Goal: Find contact information: Find contact information

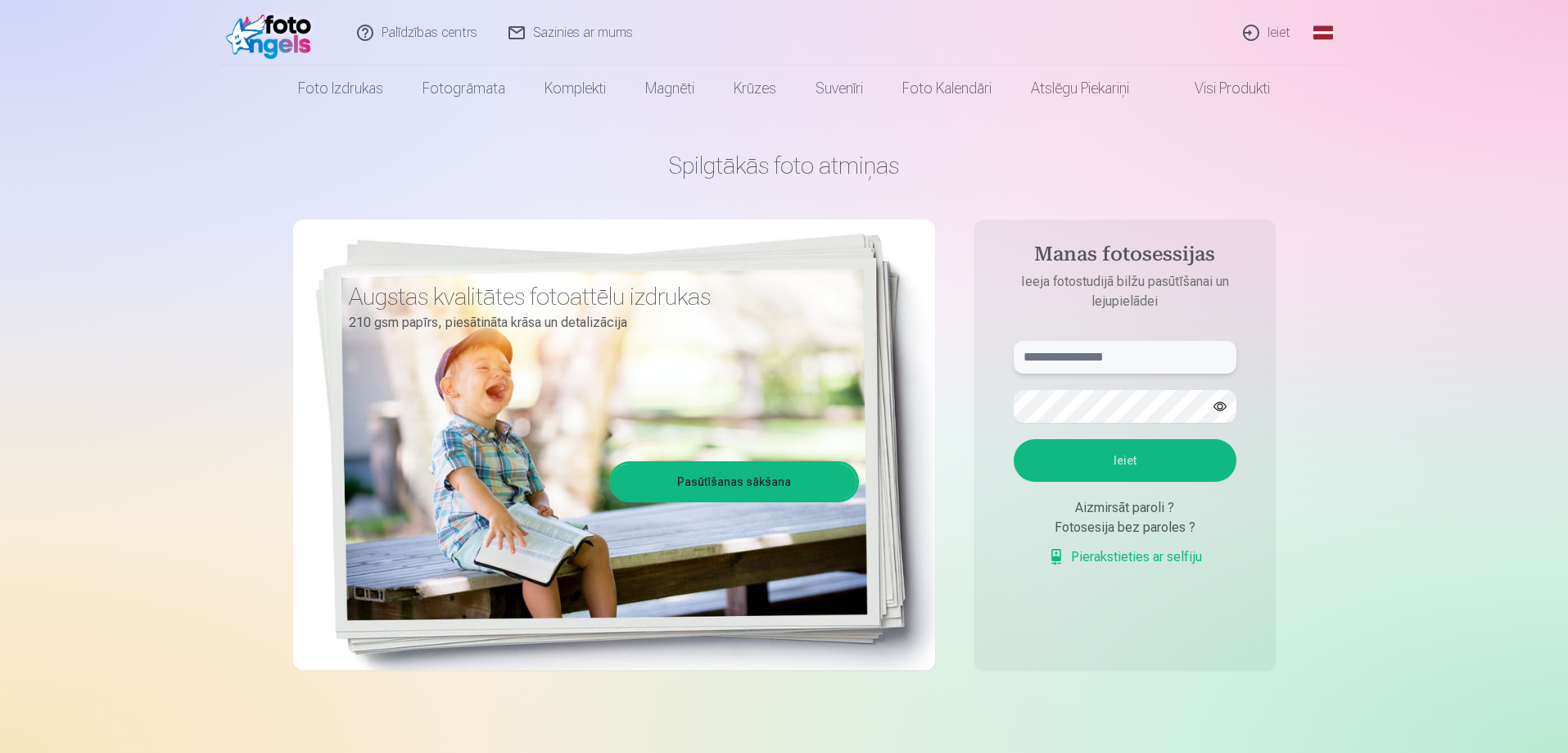
click at [1130, 352] on input "text" at bounding box center [1125, 357] width 223 height 33
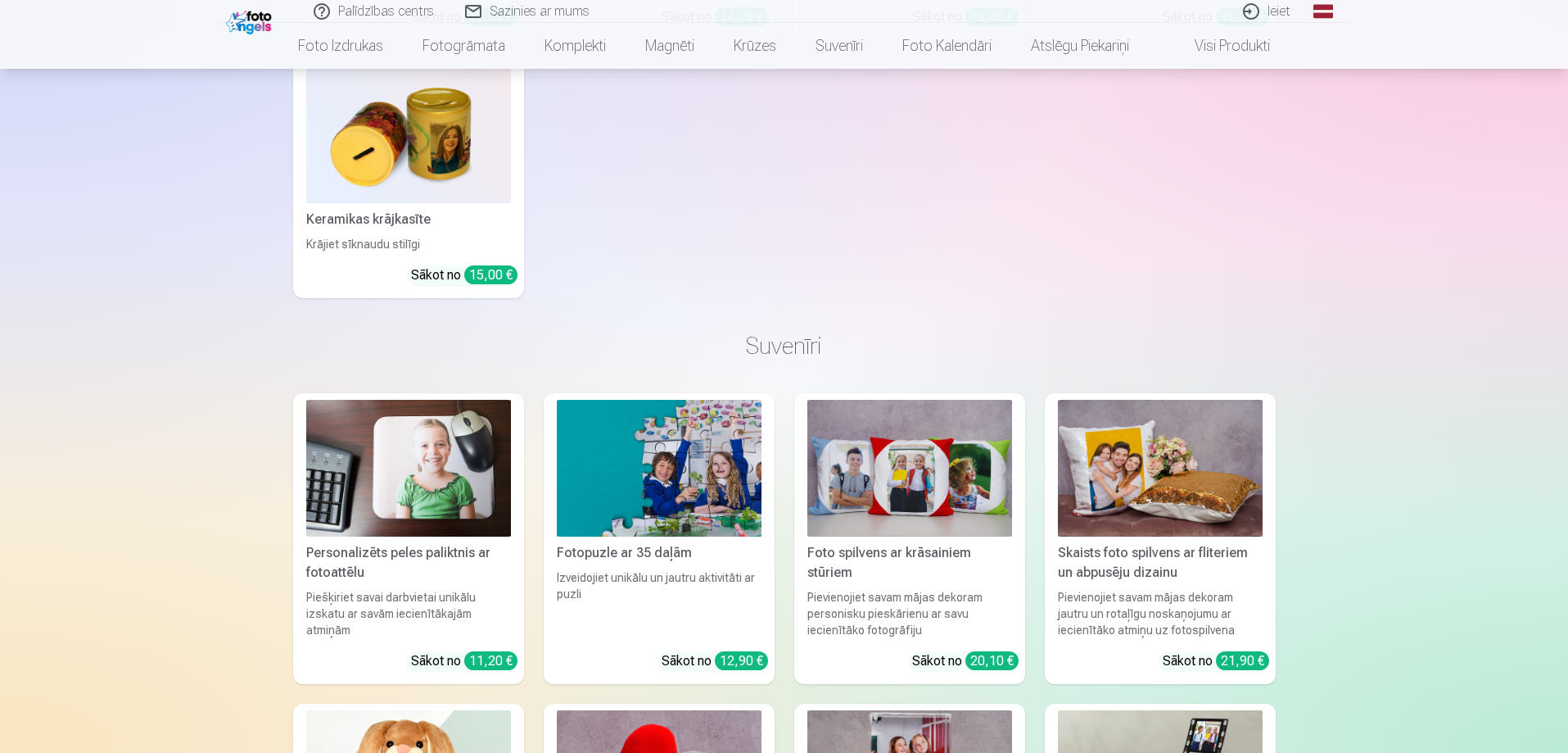
scroll to position [3439, 0]
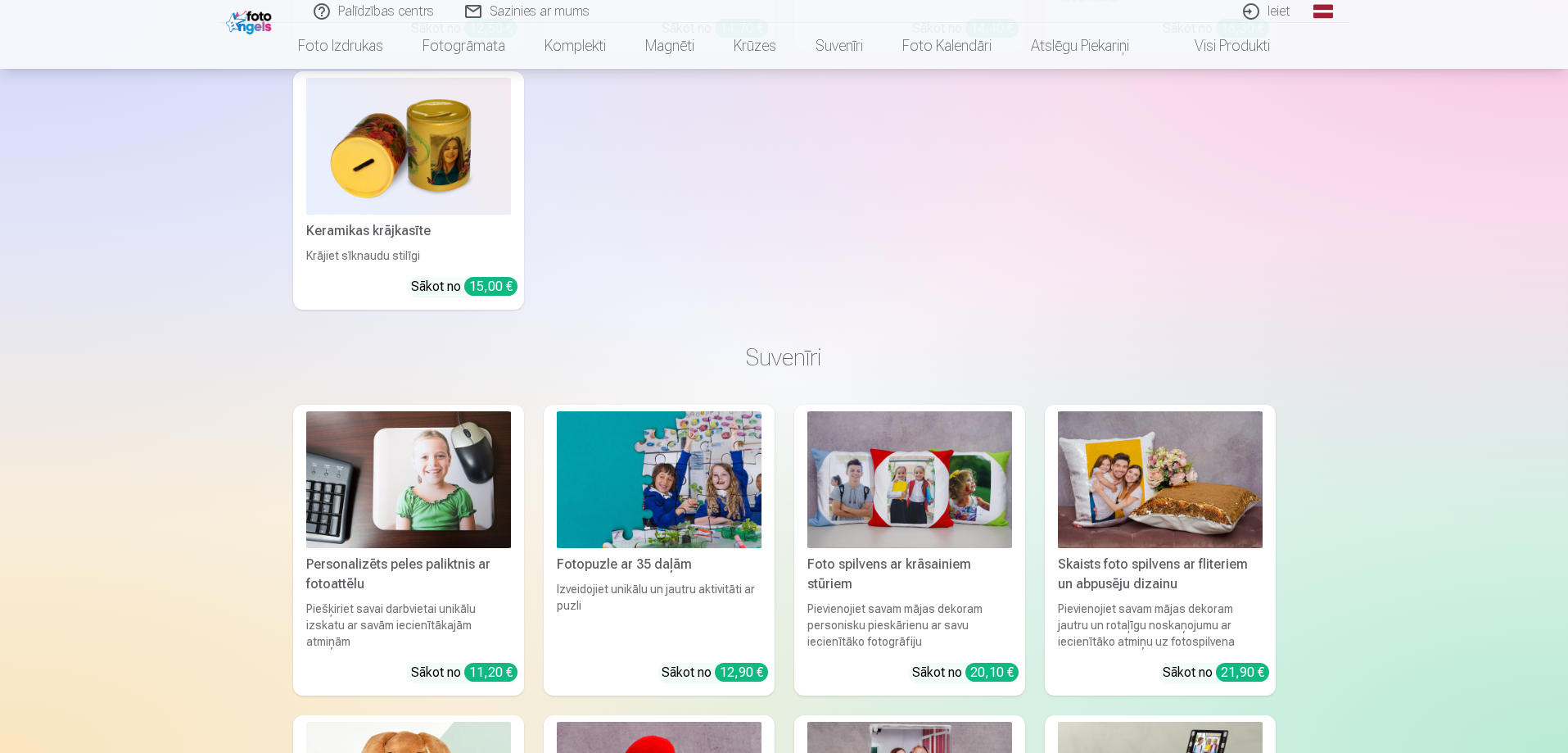
click at [526, 5] on link "Sazinies ar mums" at bounding box center [528, 11] width 156 height 23
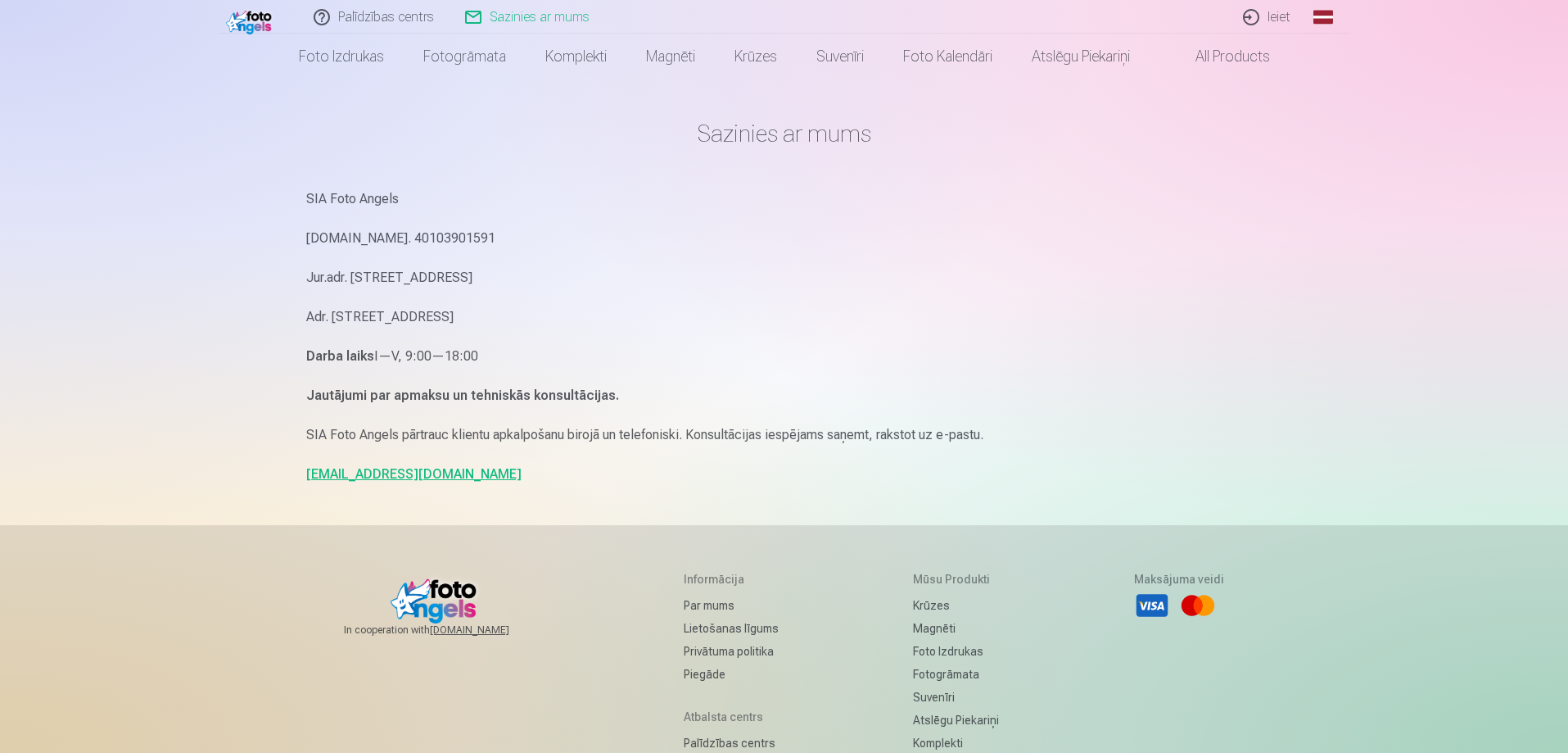
scroll to position [9, 0]
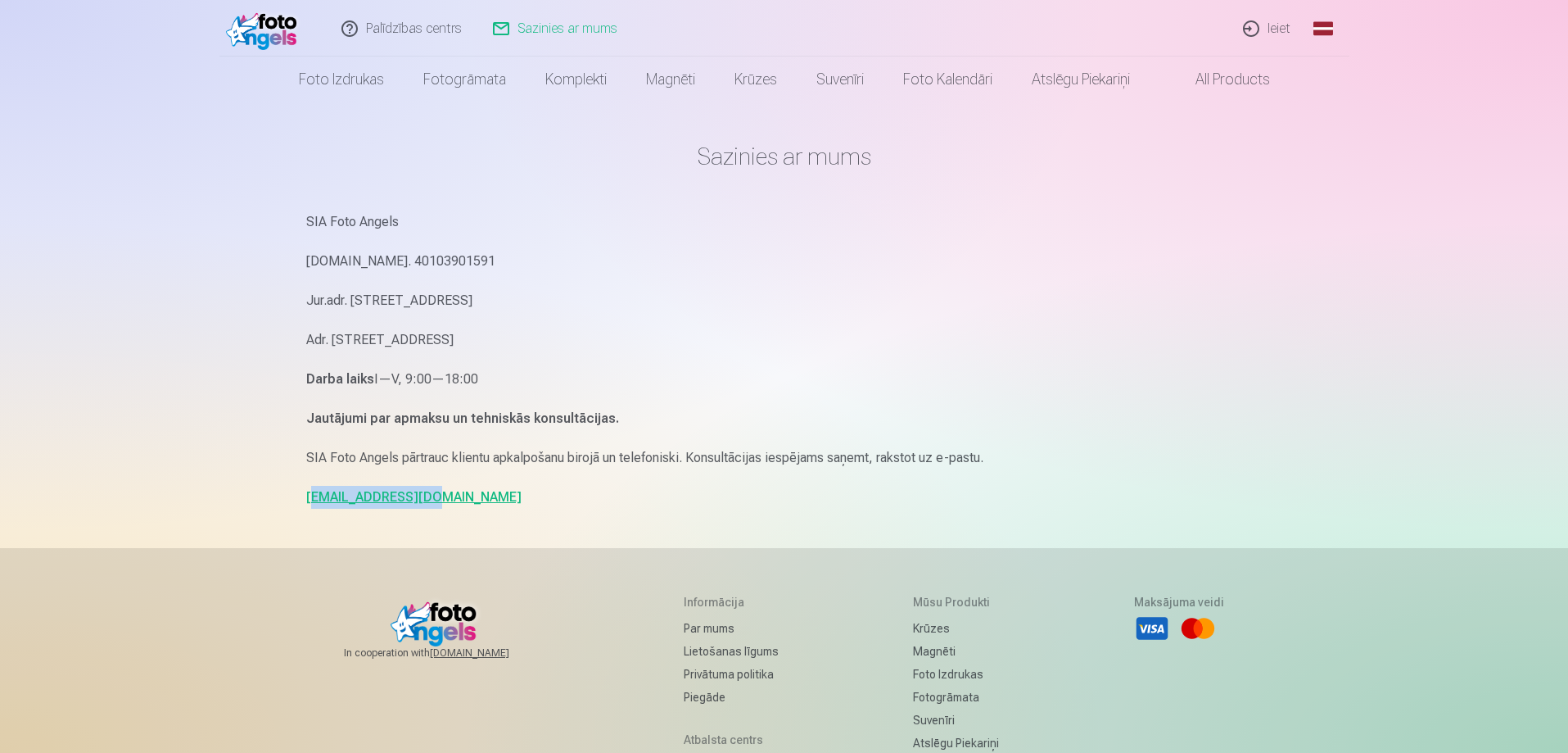
drag, startPoint x: 435, startPoint y: 501, endPoint x: 311, endPoint y: 501, distance: 124.0
click at [311, 501] on p "info@fotoangels.lv" at bounding box center [784, 496] width 956 height 23
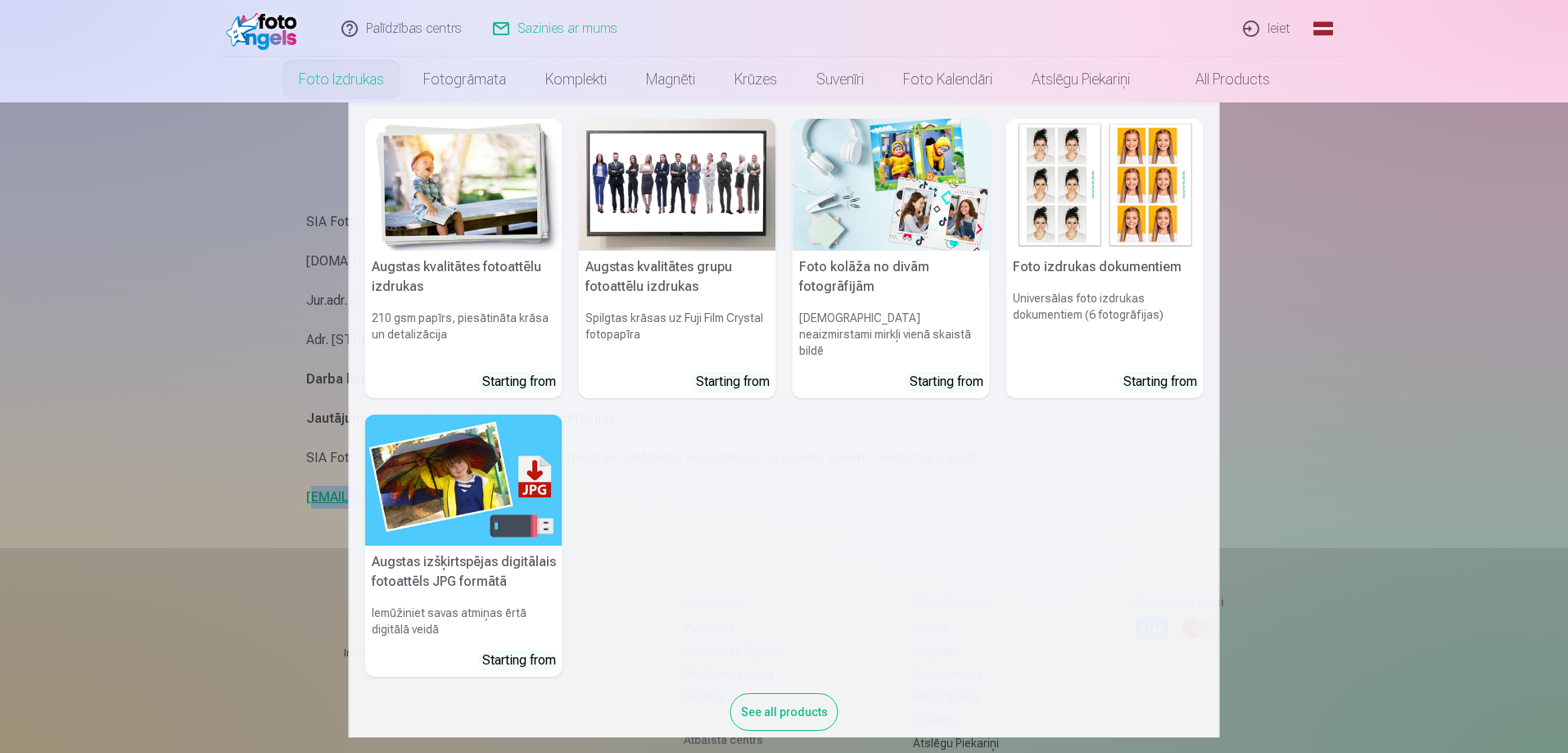
click at [349, 86] on link "Foto izdrukas" at bounding box center [341, 79] width 124 height 46
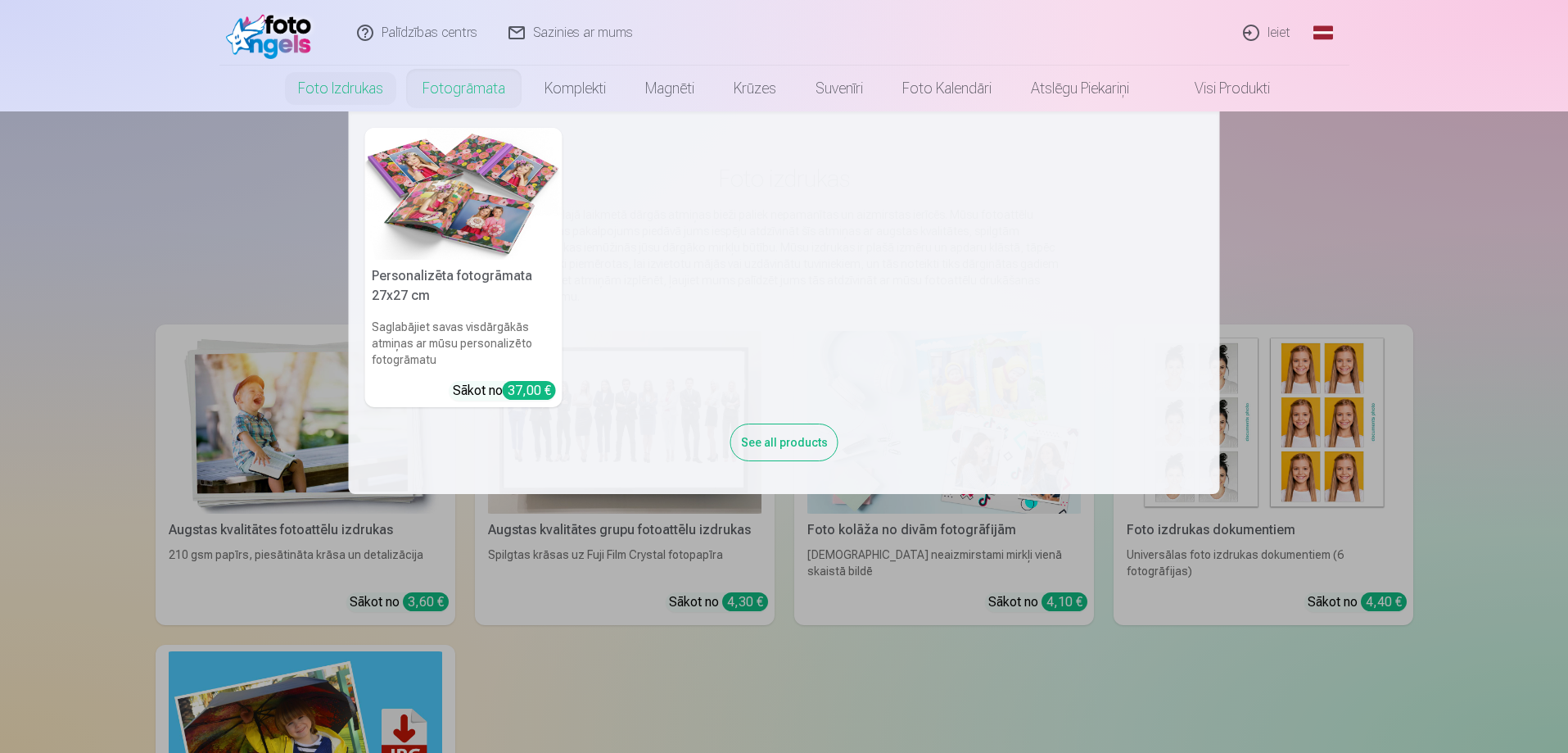
click at [457, 84] on link "Fotogrāmata" at bounding box center [463, 88] width 122 height 46
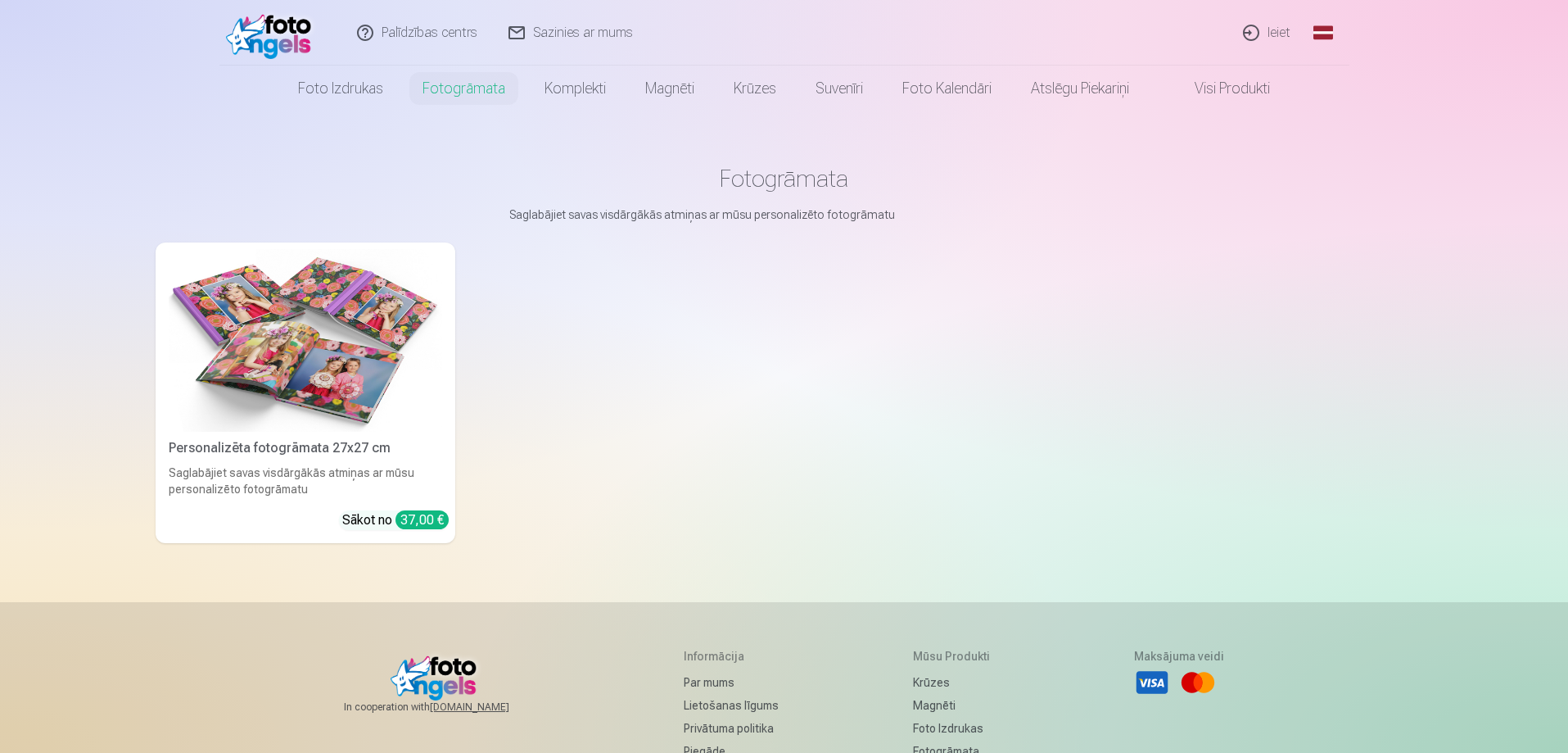
click at [258, 34] on img at bounding box center [273, 33] width 94 height 53
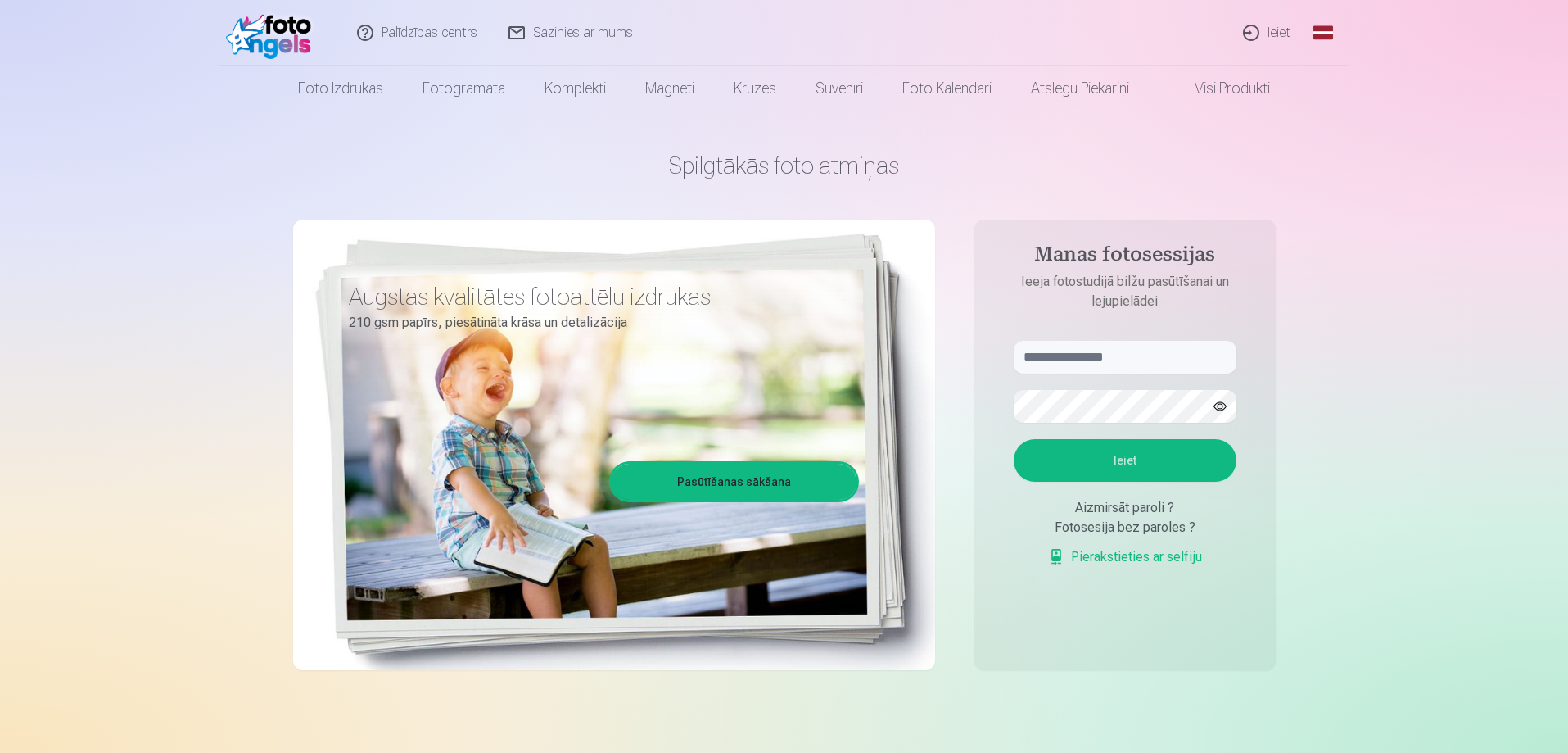
click at [565, 41] on link "Sazinies ar mums" at bounding box center [571, 33] width 156 height 65
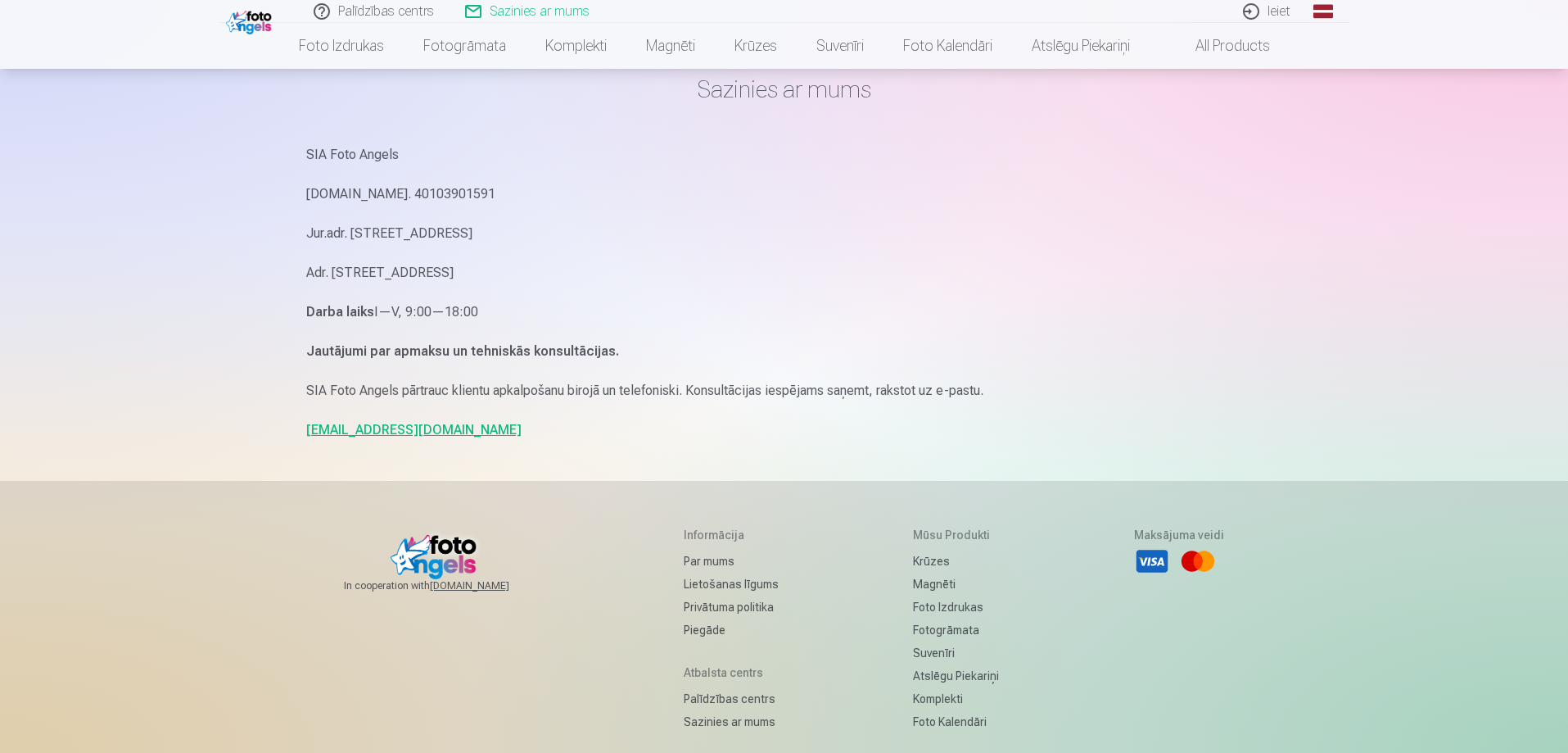
scroll to position [164, 0]
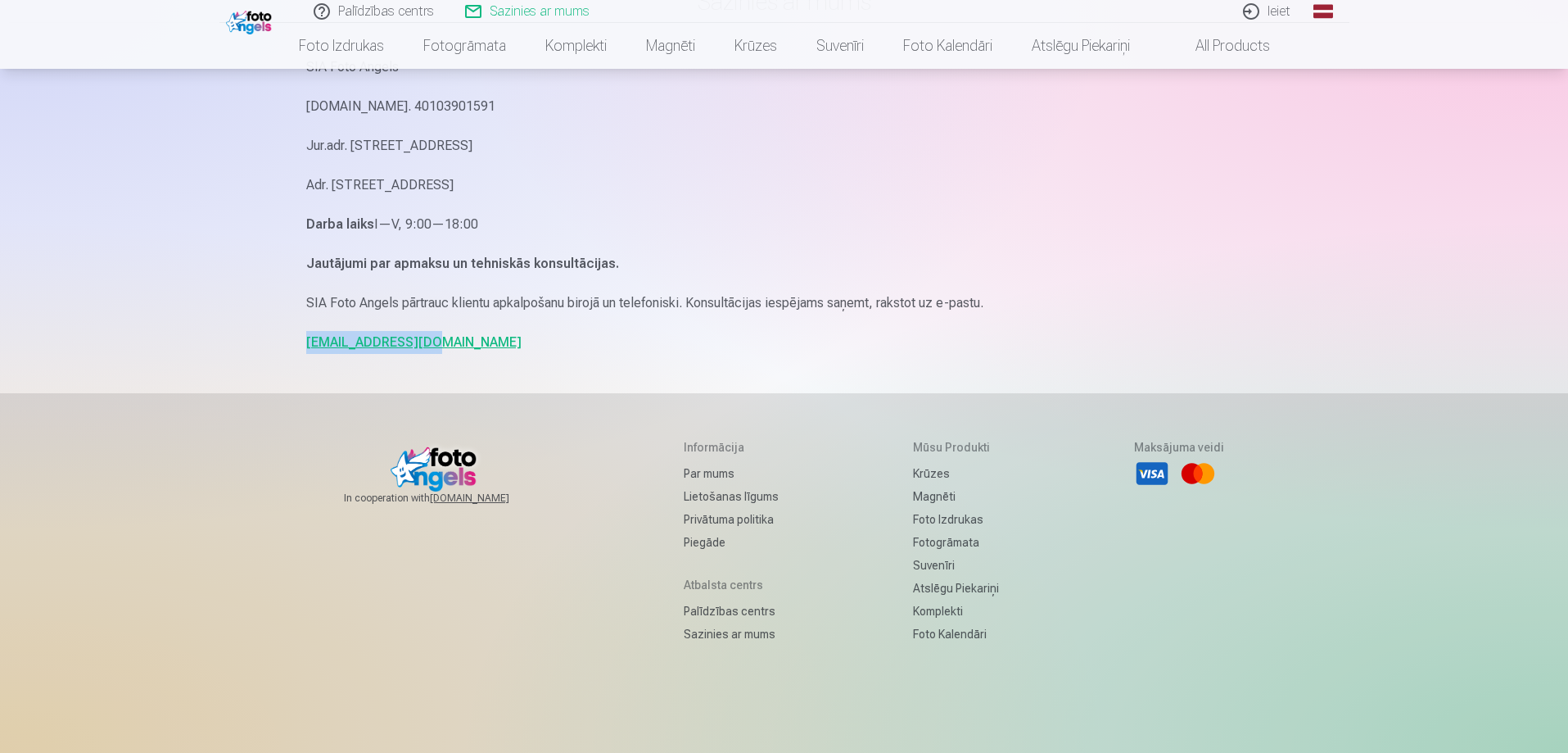
drag, startPoint x: 430, startPoint y: 349, endPoint x: 268, endPoint y: 349, distance: 162.0
click at [268, 349] on div "Palīdzības centrs Sazinies ar mums Ieiet Global Latvian (lv) Lithuanian (lt) Ru…" at bounding box center [784, 339] width 1568 height 1007
copy link "[EMAIL_ADDRESS][DOMAIN_NAME]"
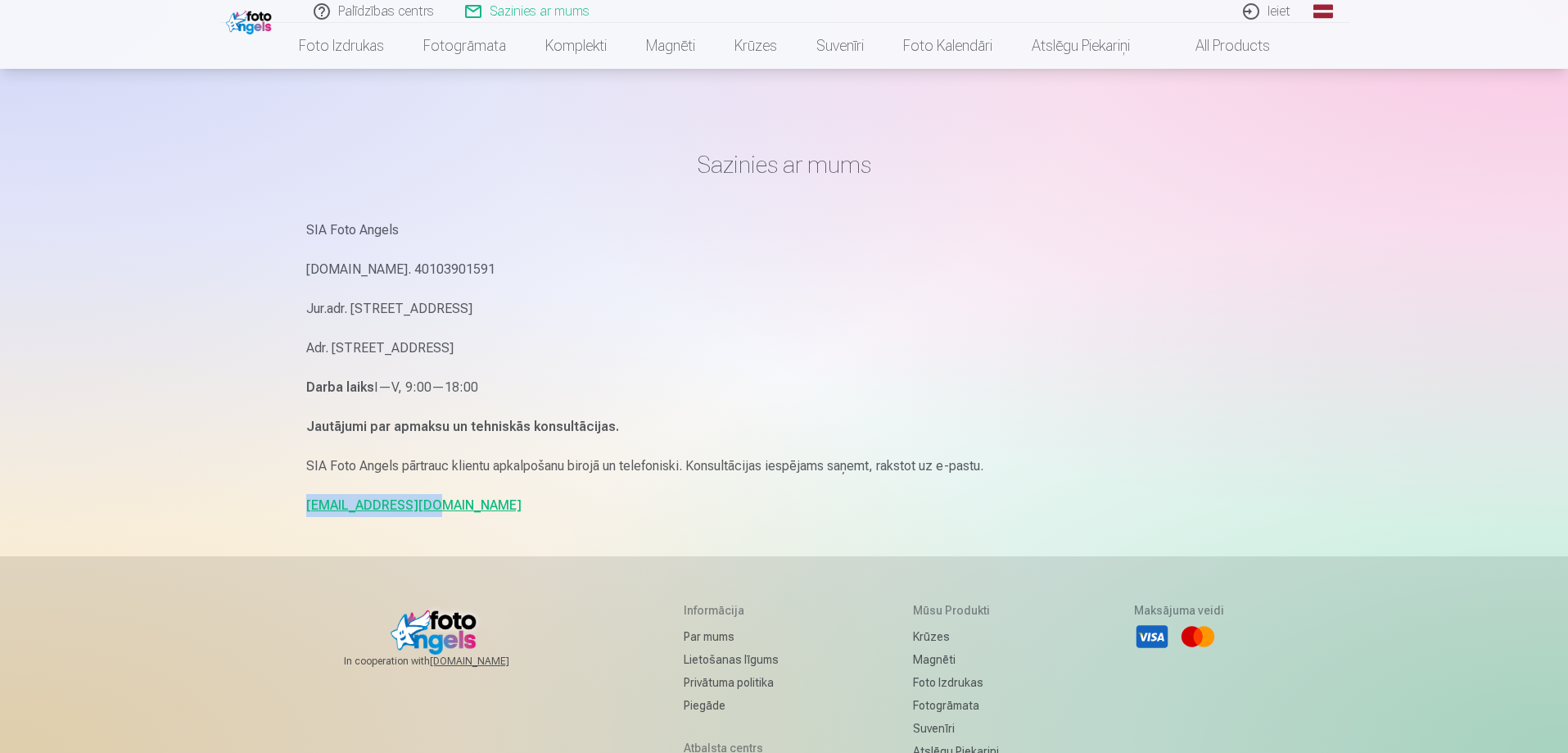
scroll to position [0, 0]
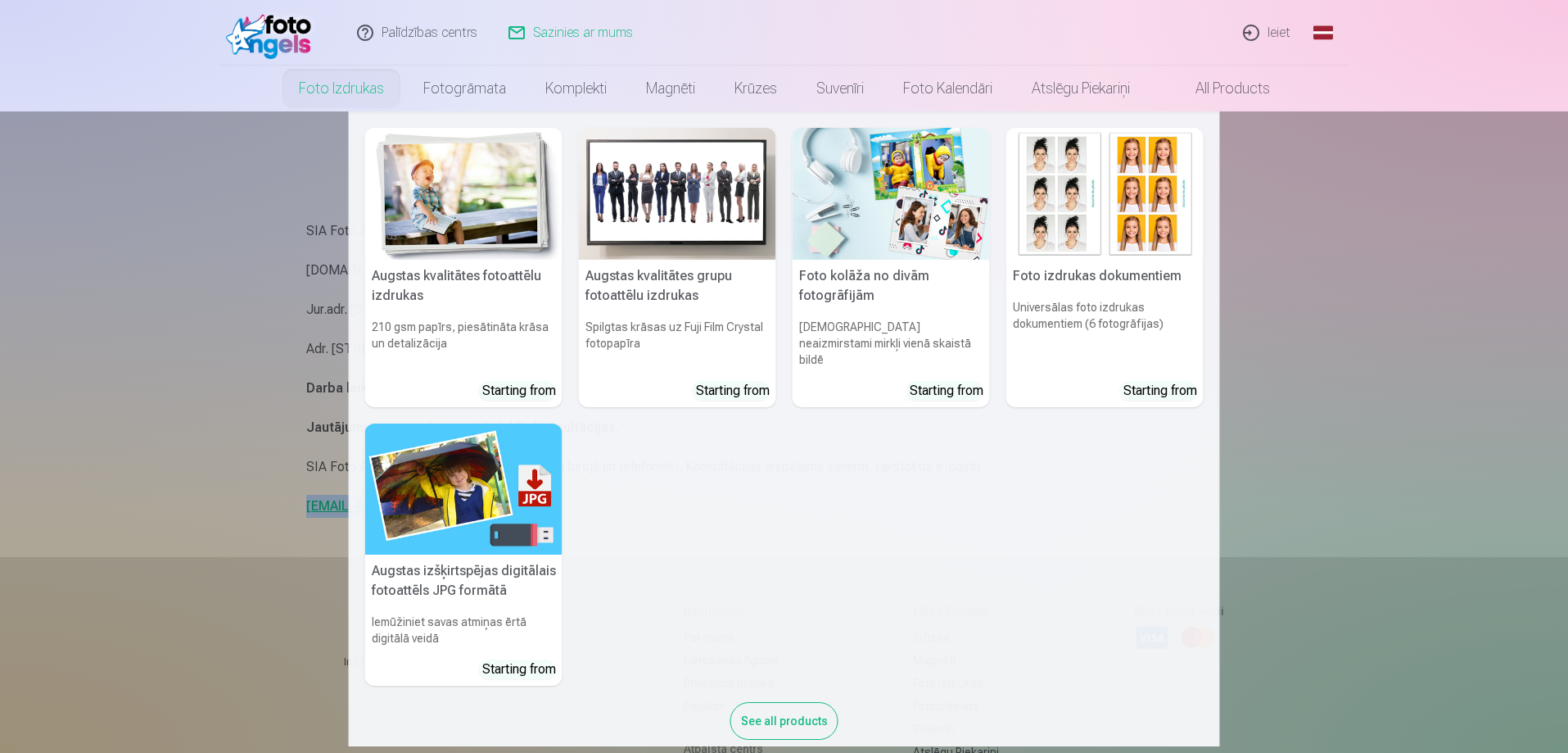
click at [505, 381] on div "Starting from" at bounding box center [519, 391] width 73 height 20
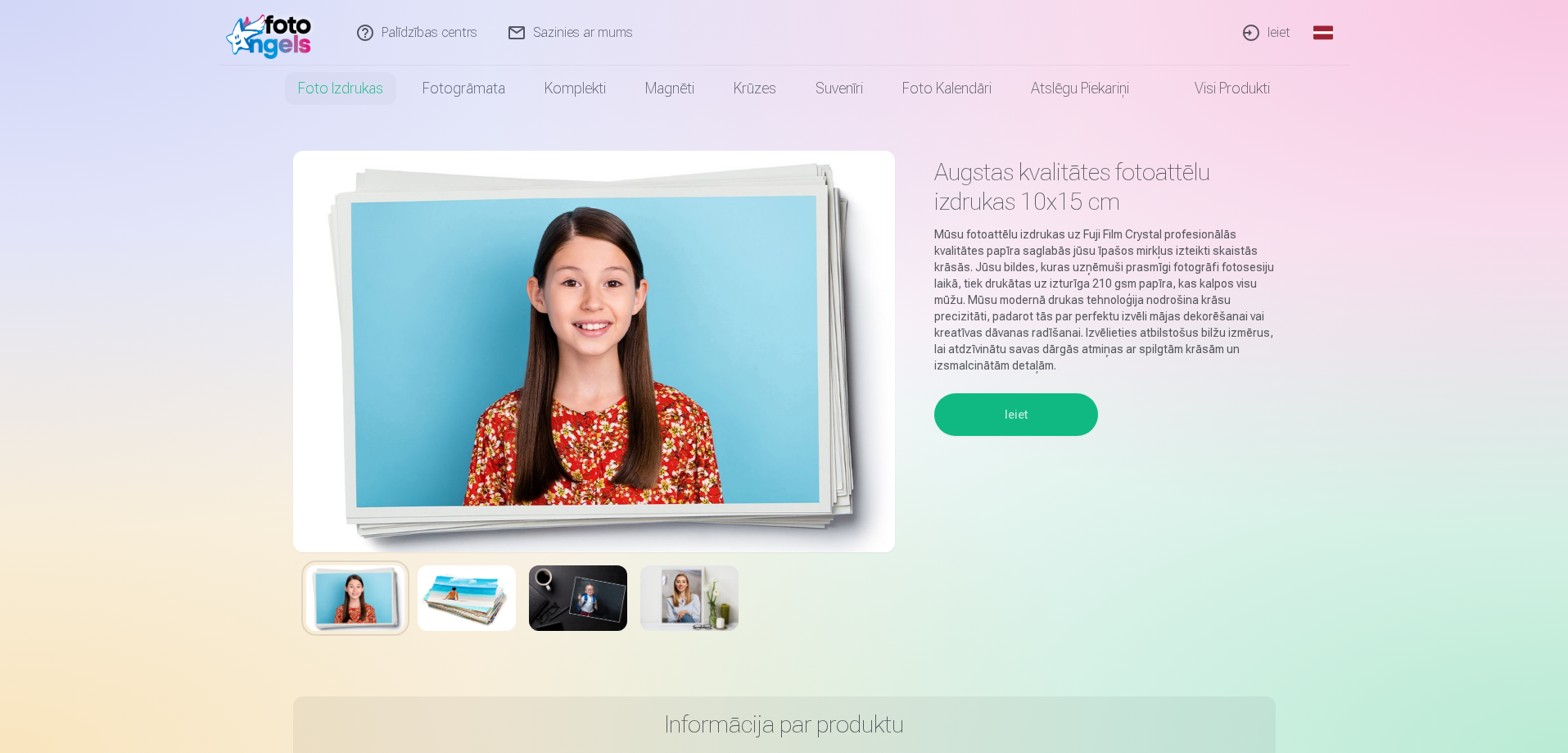
click at [286, 22] on img at bounding box center [273, 33] width 94 height 53
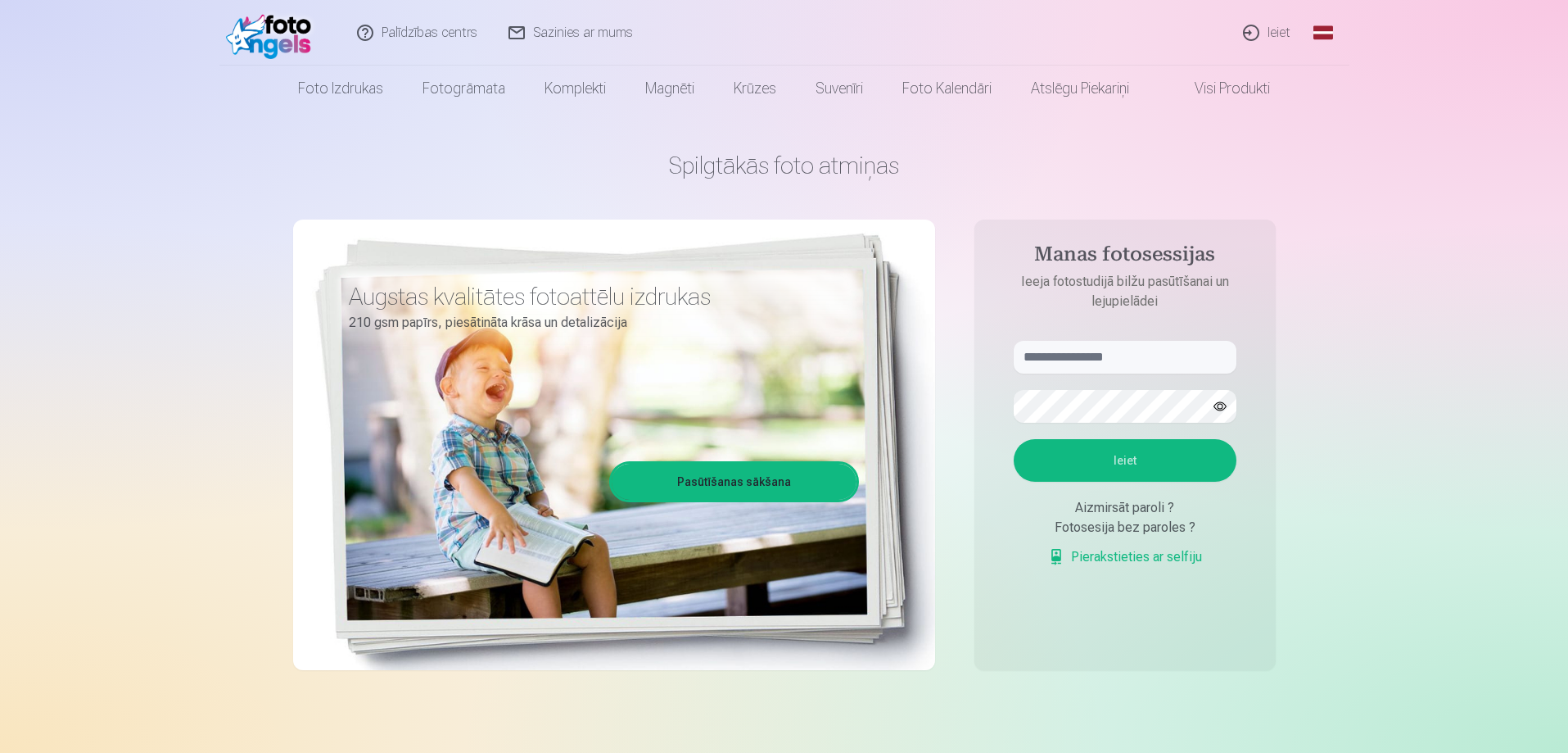
click at [791, 493] on link "Pasūtīšanas sākšana" at bounding box center [734, 482] width 245 height 36
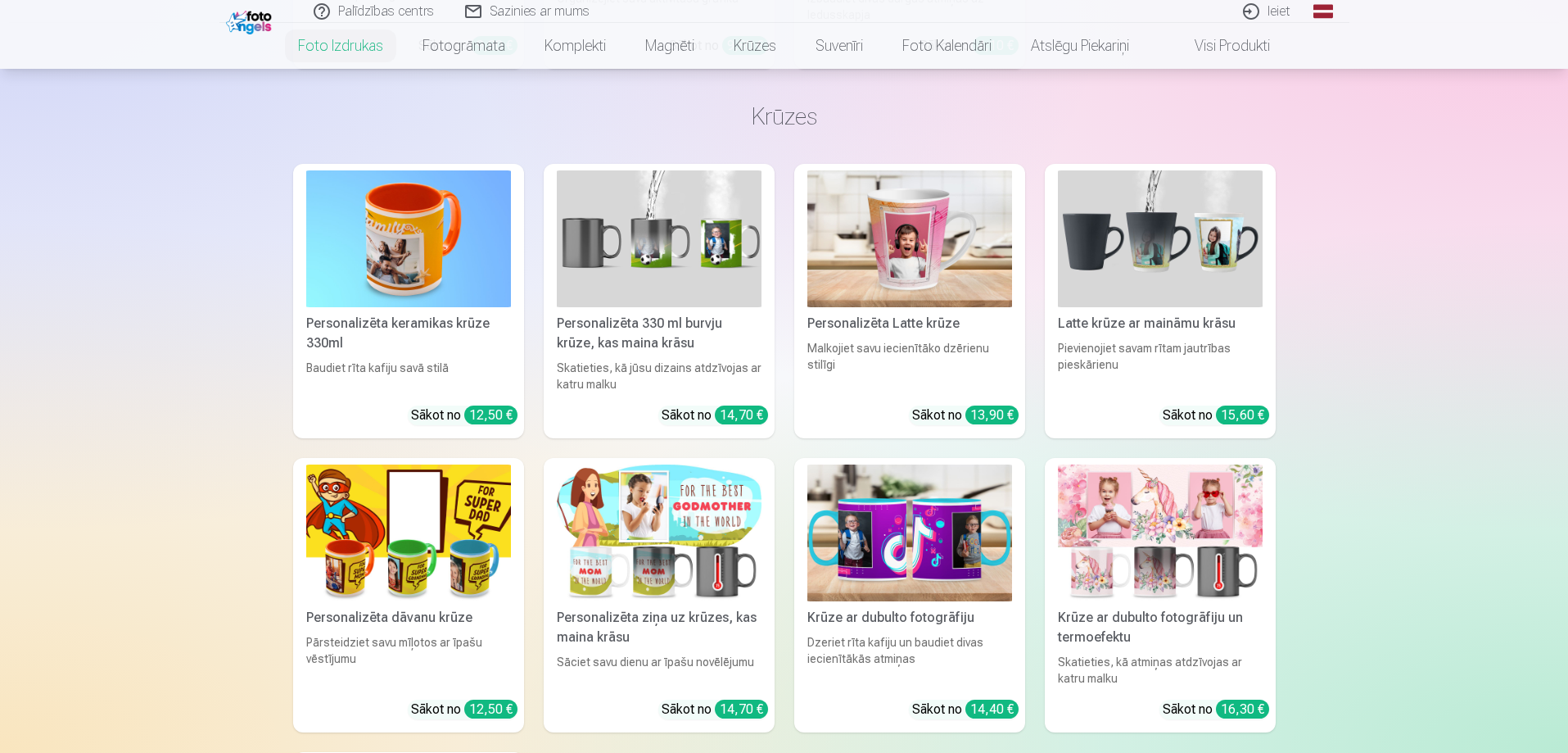
scroll to position [3276, 0]
